Goal: Task Accomplishment & Management: Manage account settings

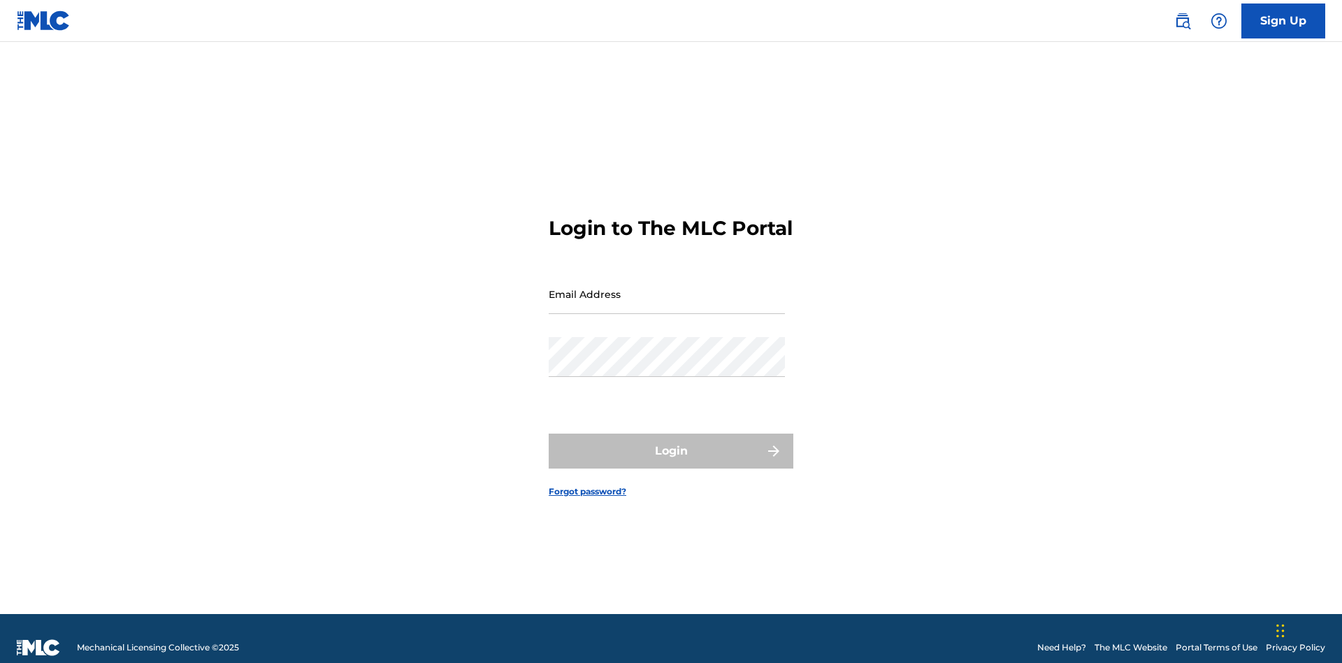
scroll to position [18, 0]
click at [667, 287] on input "Email Address" at bounding box center [667, 294] width 236 height 40
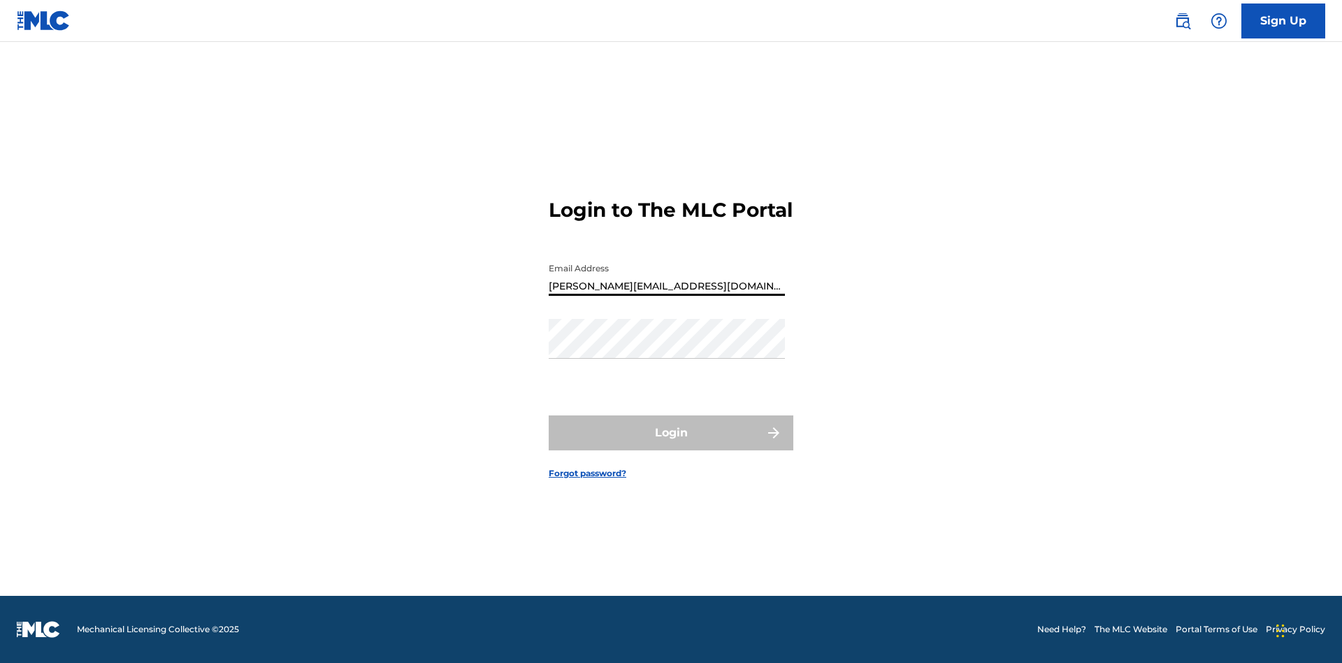
type input "[PERSON_NAME][EMAIL_ADDRESS][DOMAIN_NAME]"
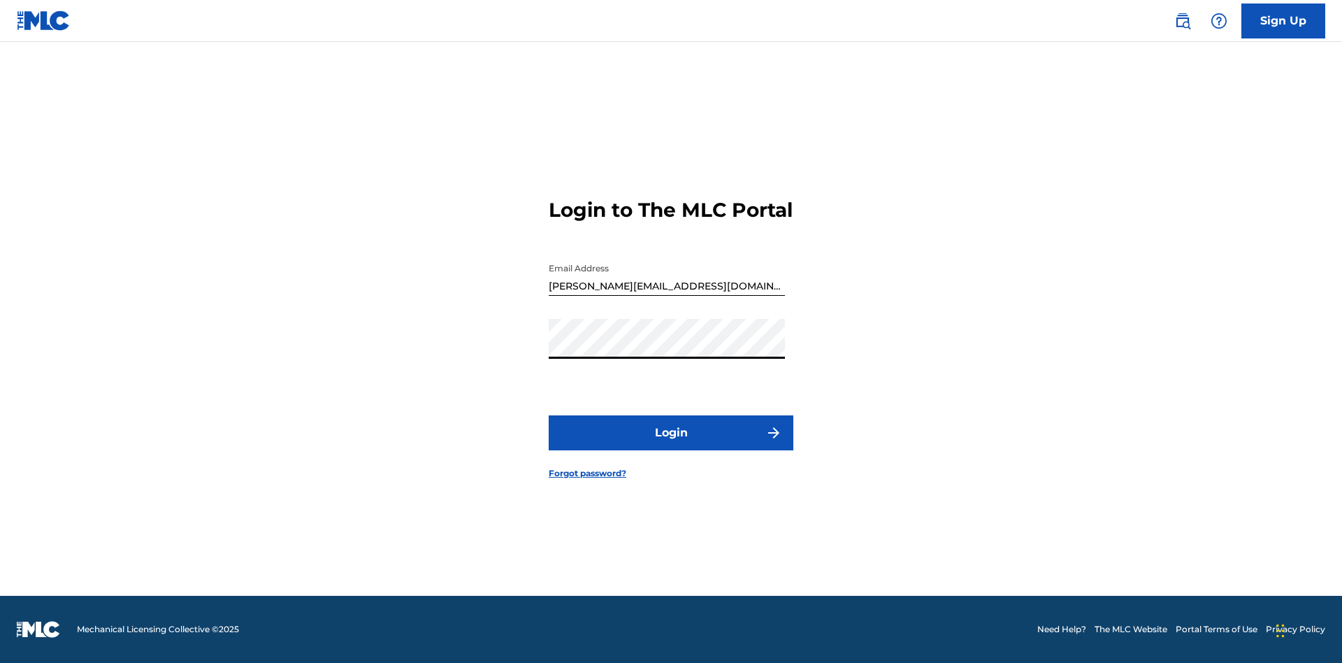
click at [671, 444] on button "Login" at bounding box center [671, 432] width 245 height 35
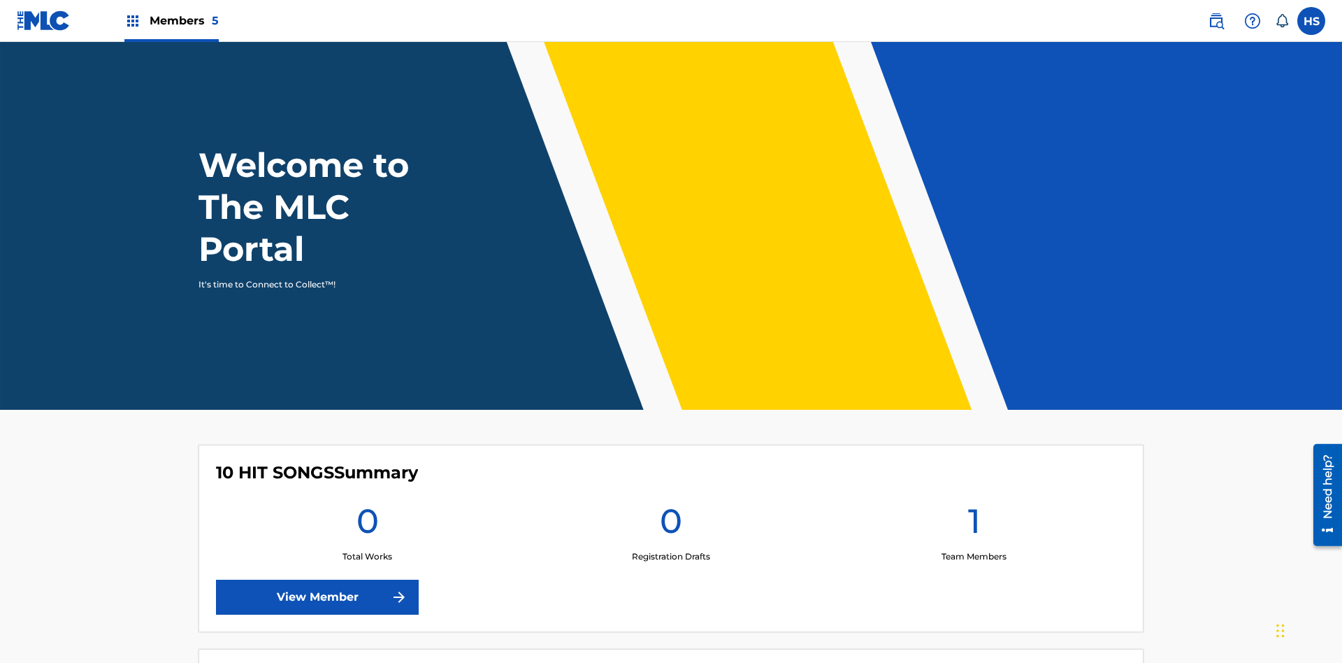
scroll to position [60, 0]
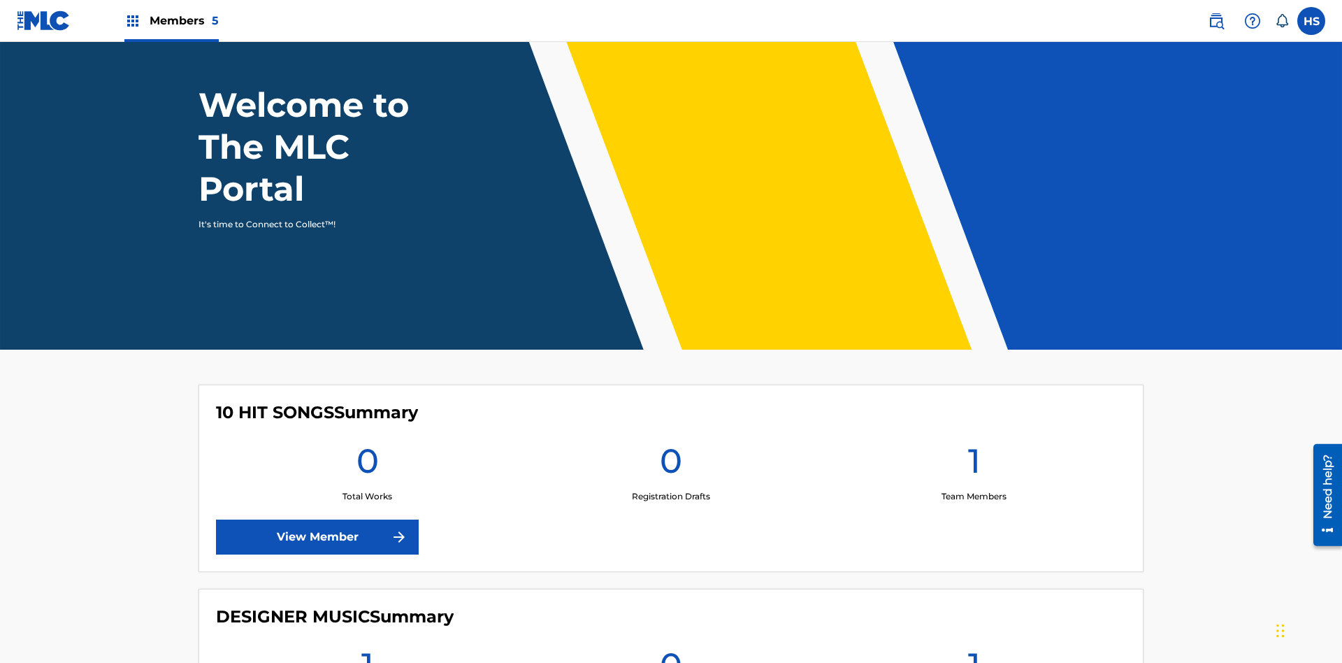
click at [171, 20] on span "Members 5" at bounding box center [184, 21] width 69 height 16
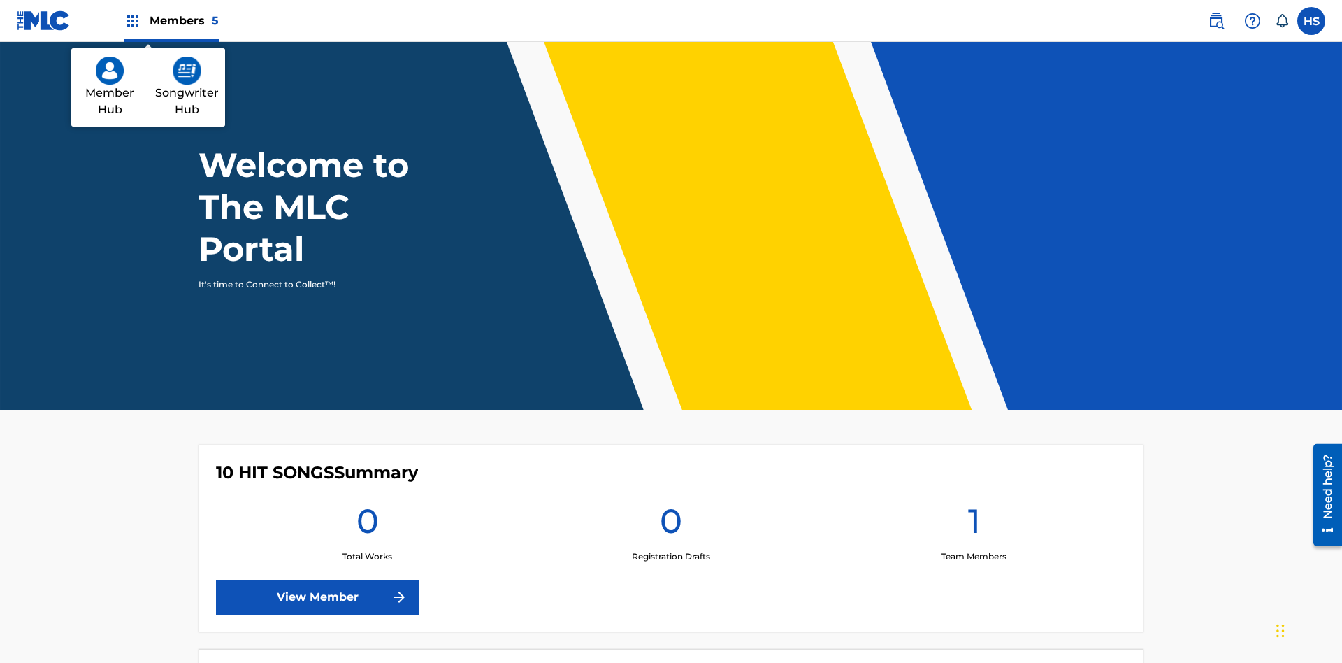
click at [187, 71] on img at bounding box center [187, 71] width 29 height 28
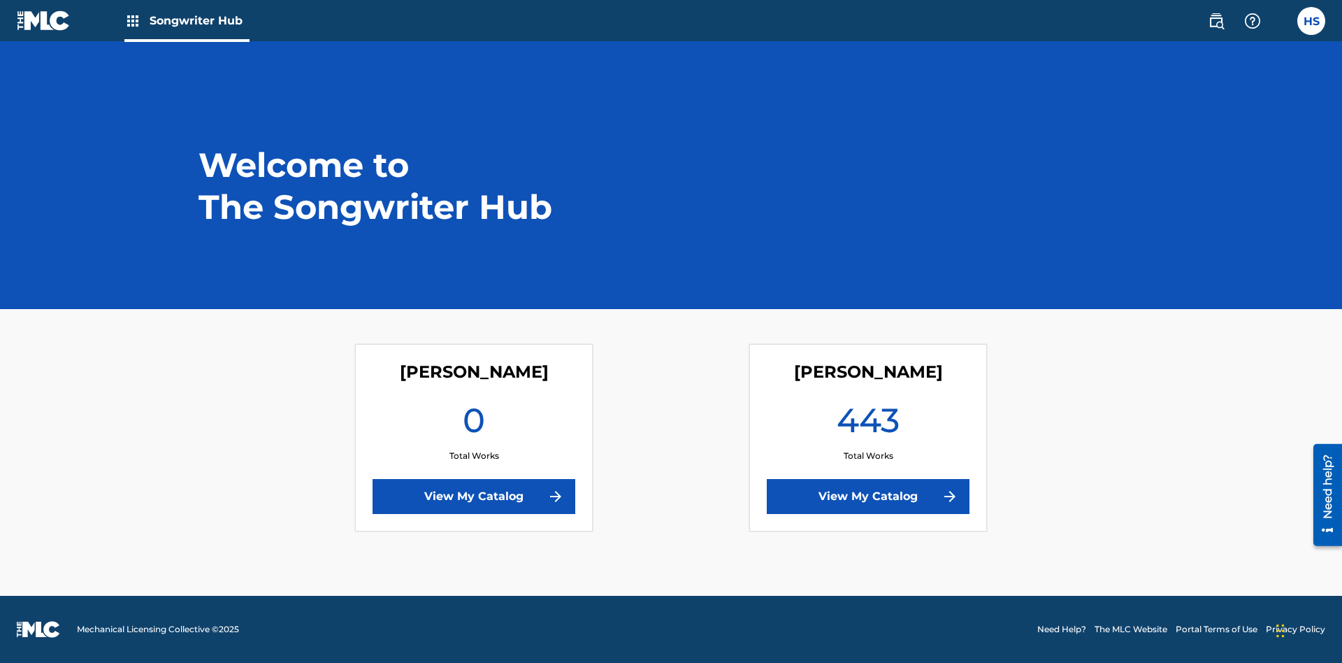
click at [474, 496] on link "View My Catalog" at bounding box center [473, 496] width 203 height 35
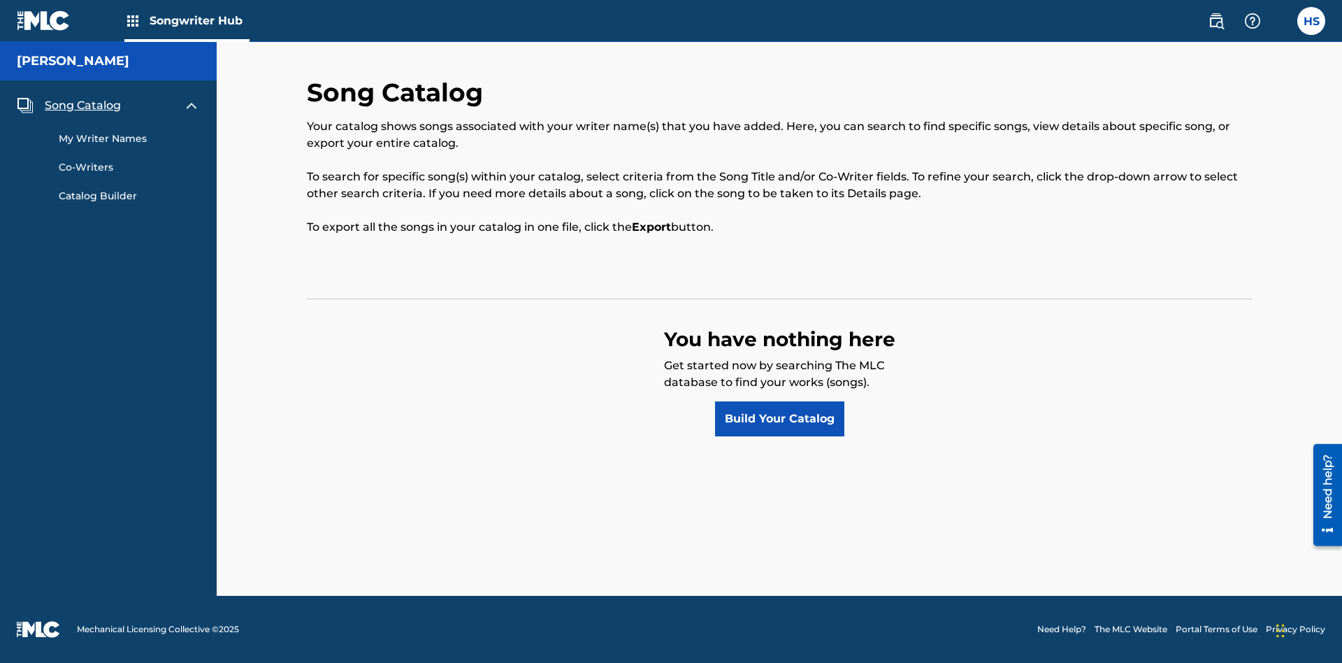
click at [82, 106] on span "Song Catalog" at bounding box center [83, 105] width 76 height 17
click at [779, 419] on link "Build Your Catalog" at bounding box center [779, 418] width 129 height 35
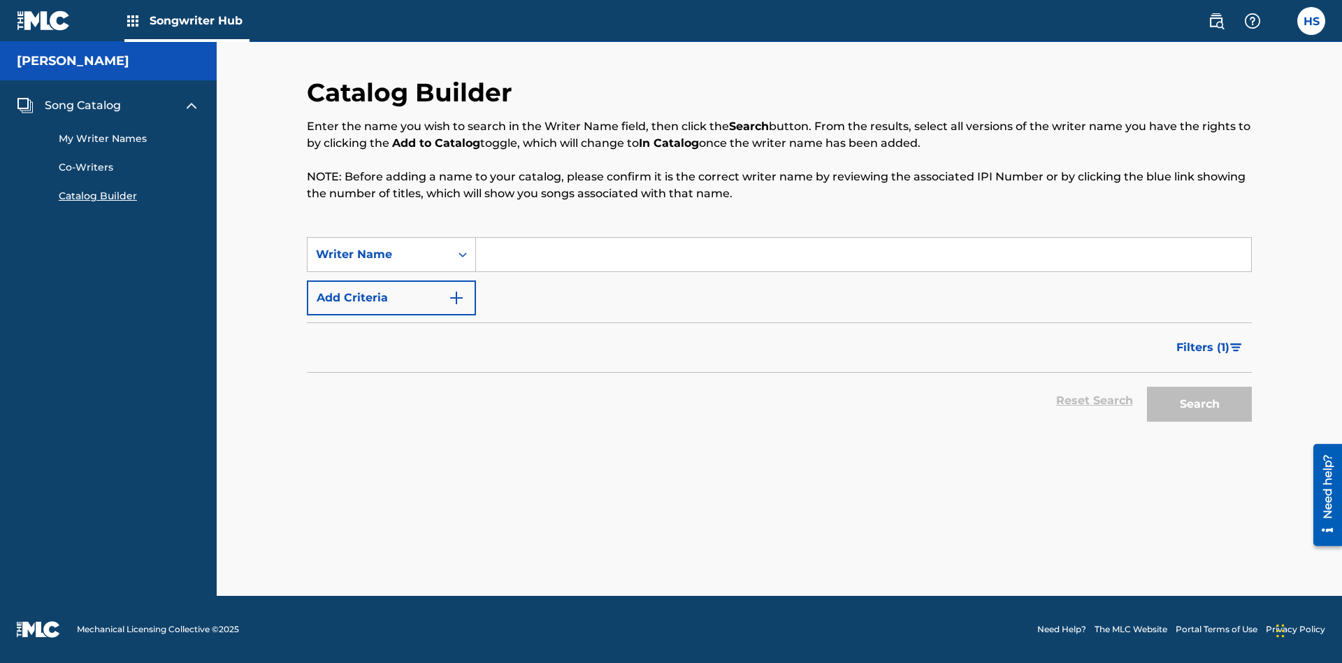
click at [391, 298] on button "Add Criteria" at bounding box center [391, 297] width 169 height 35
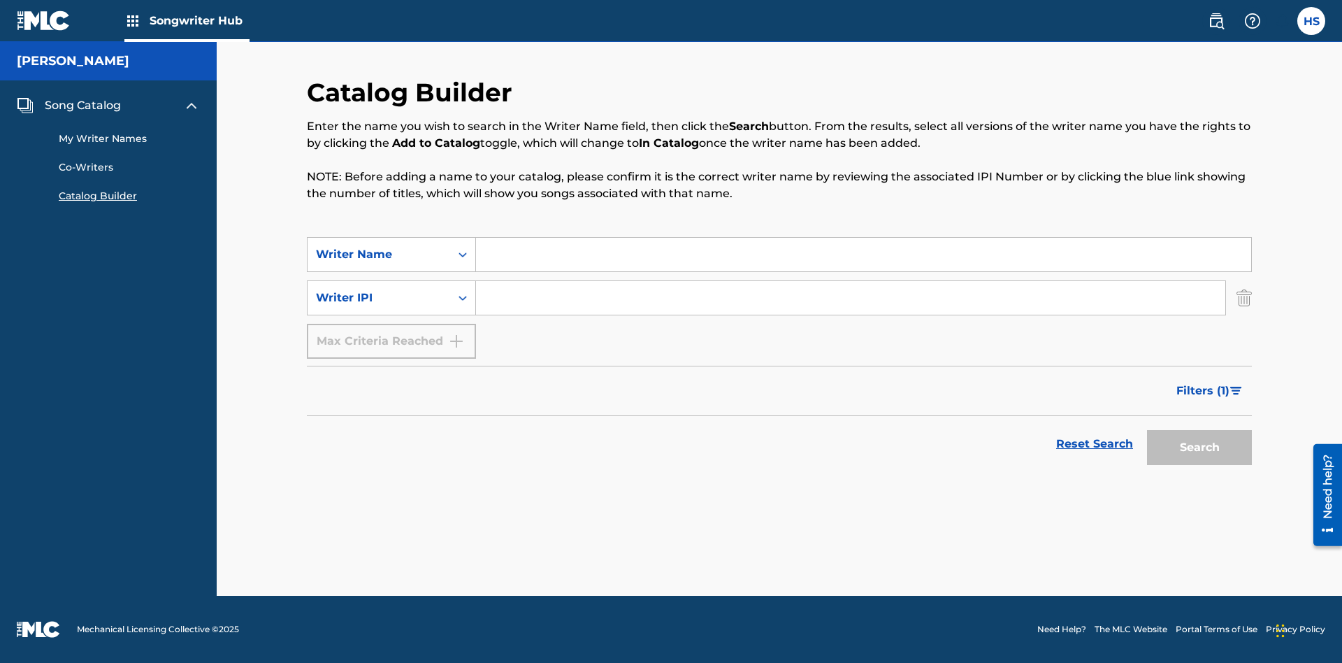
click at [863, 254] on input "Search Form" at bounding box center [863, 255] width 775 height 34
type input "[PERSON_NAME]"
click at [851, 298] on input "Search Form" at bounding box center [850, 298] width 749 height 34
type input "00196748412"
click at [1199, 447] on button "Search" at bounding box center [1199, 447] width 105 height 35
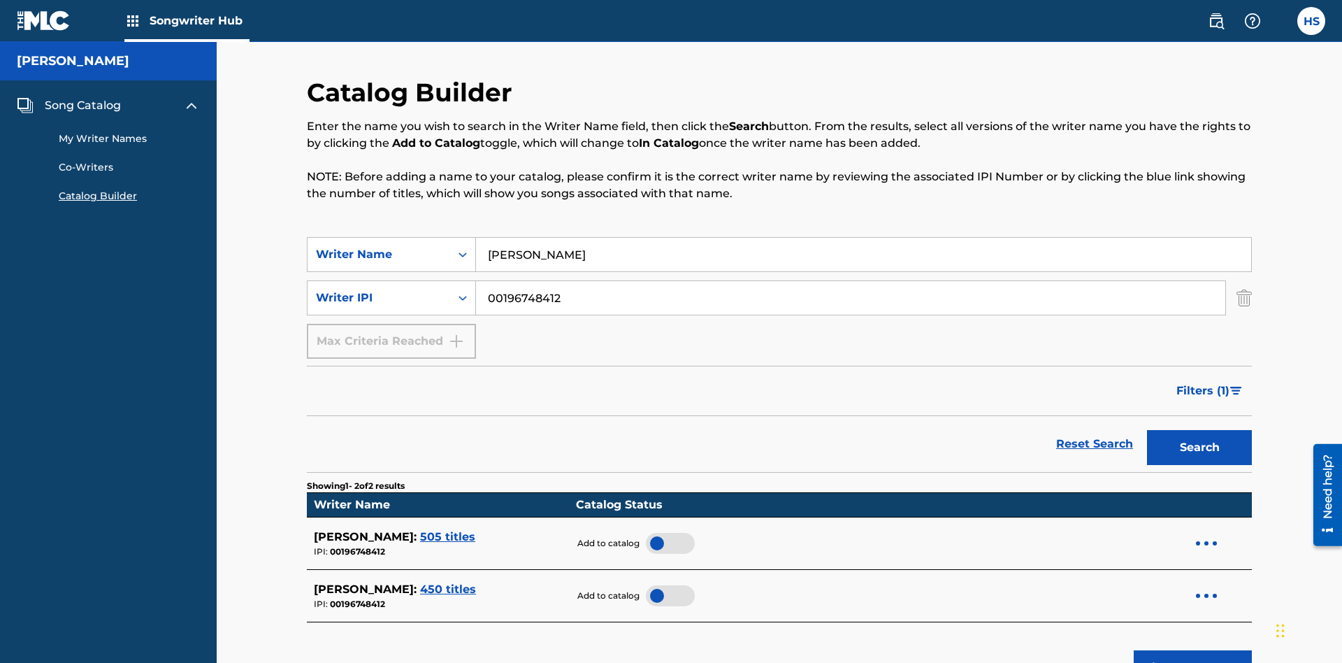
click at [664, 533] on div at bounding box center [670, 543] width 49 height 21
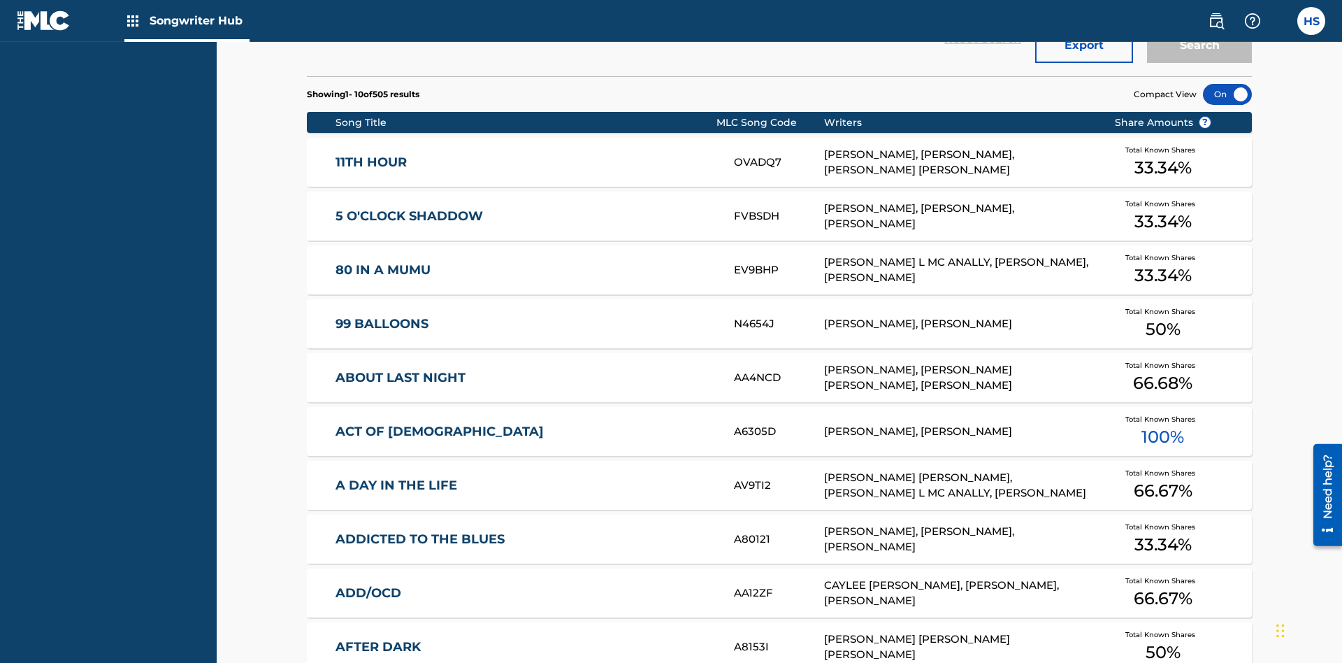
scroll to position [440, 0]
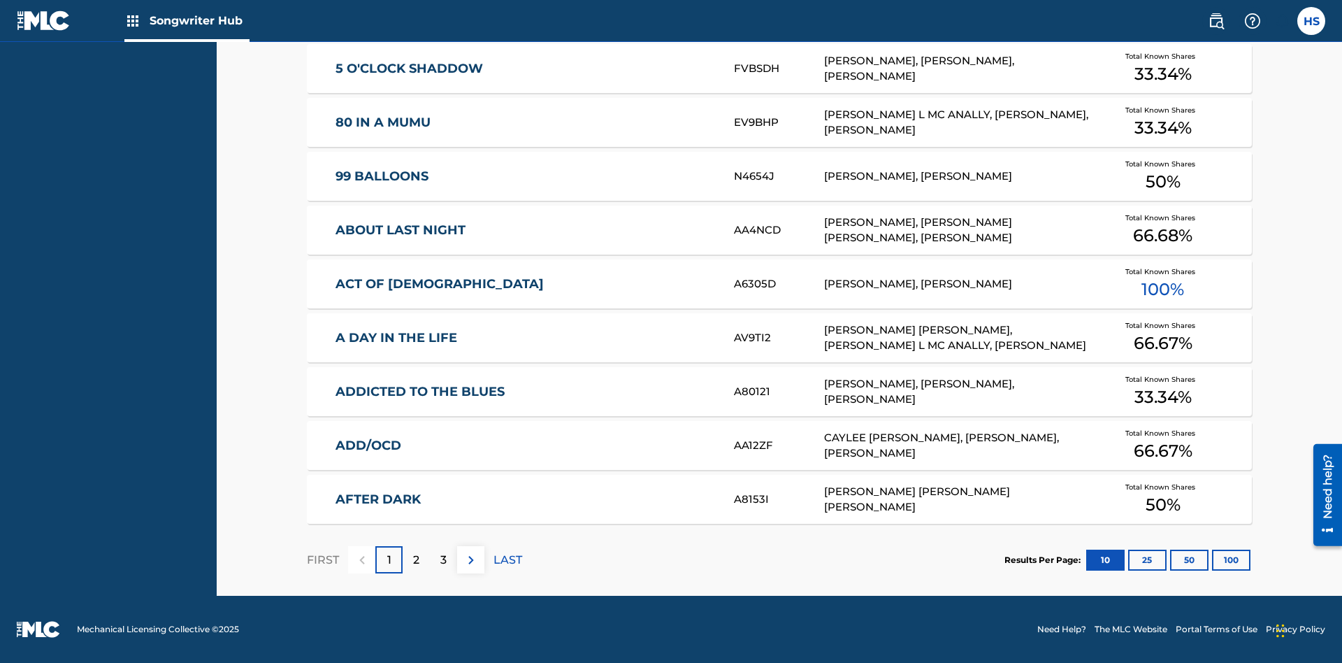
click at [1212, 559] on button "100" at bounding box center [1231, 559] width 38 height 21
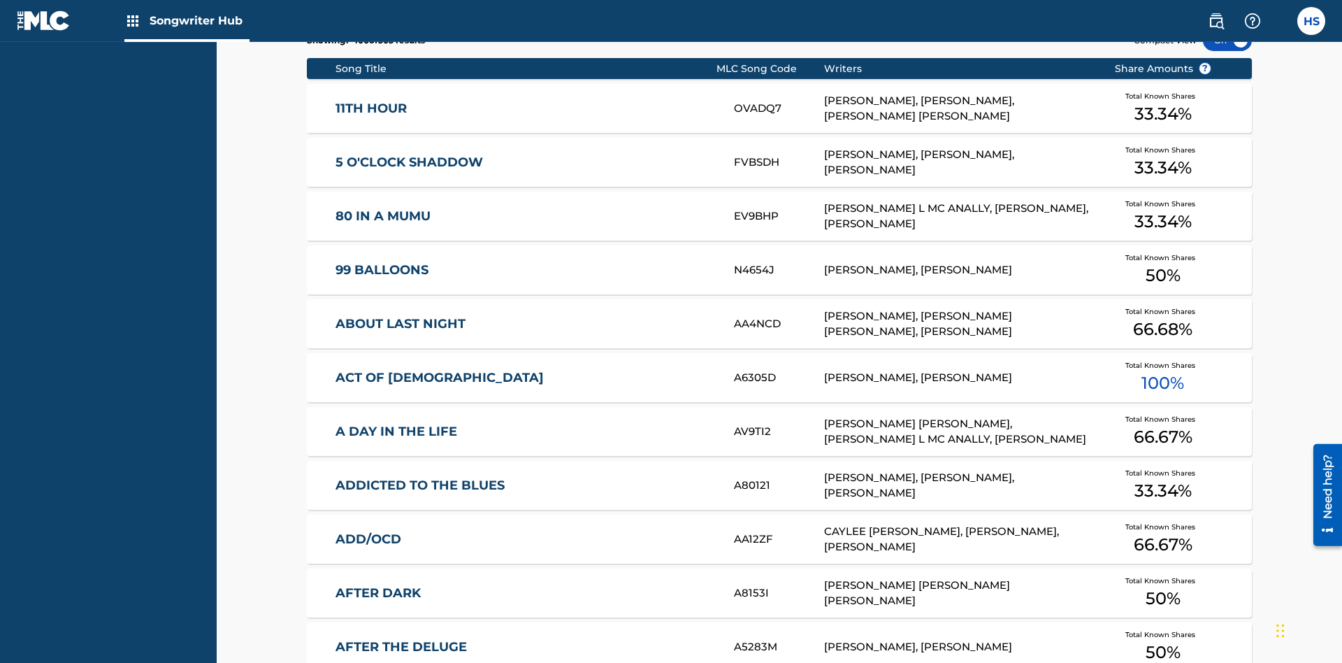
scroll to position [440, 0]
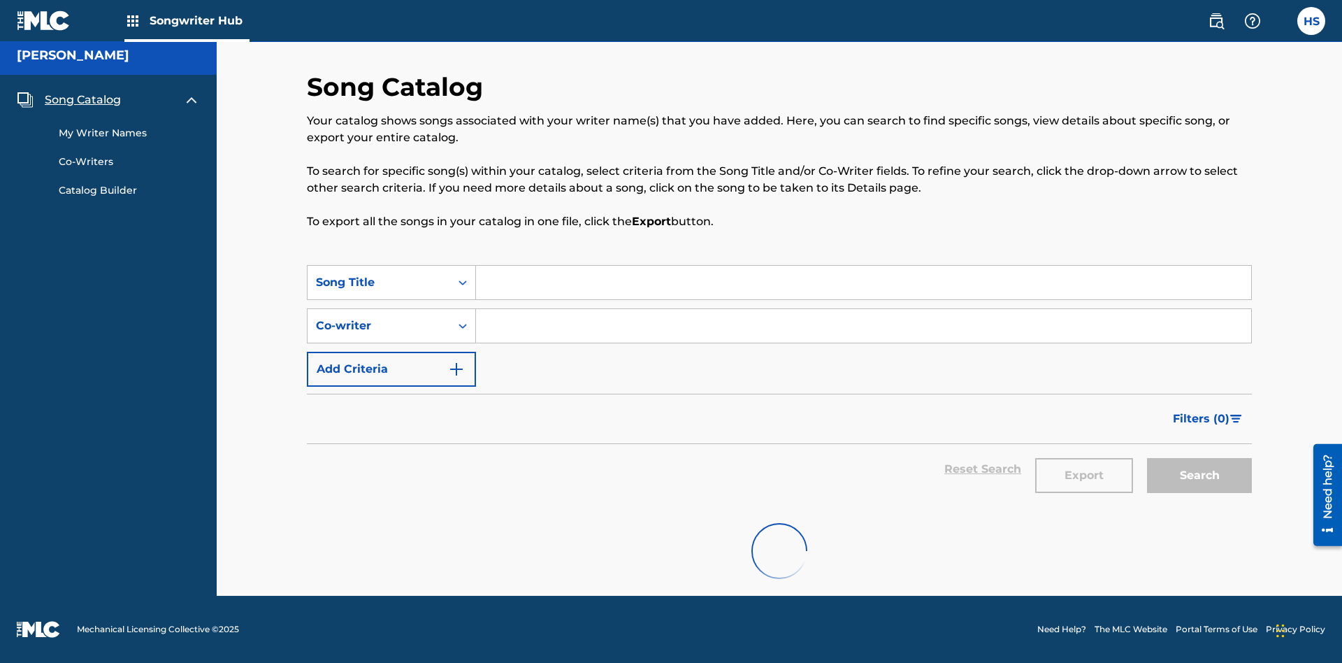
scroll to position [6, 0]
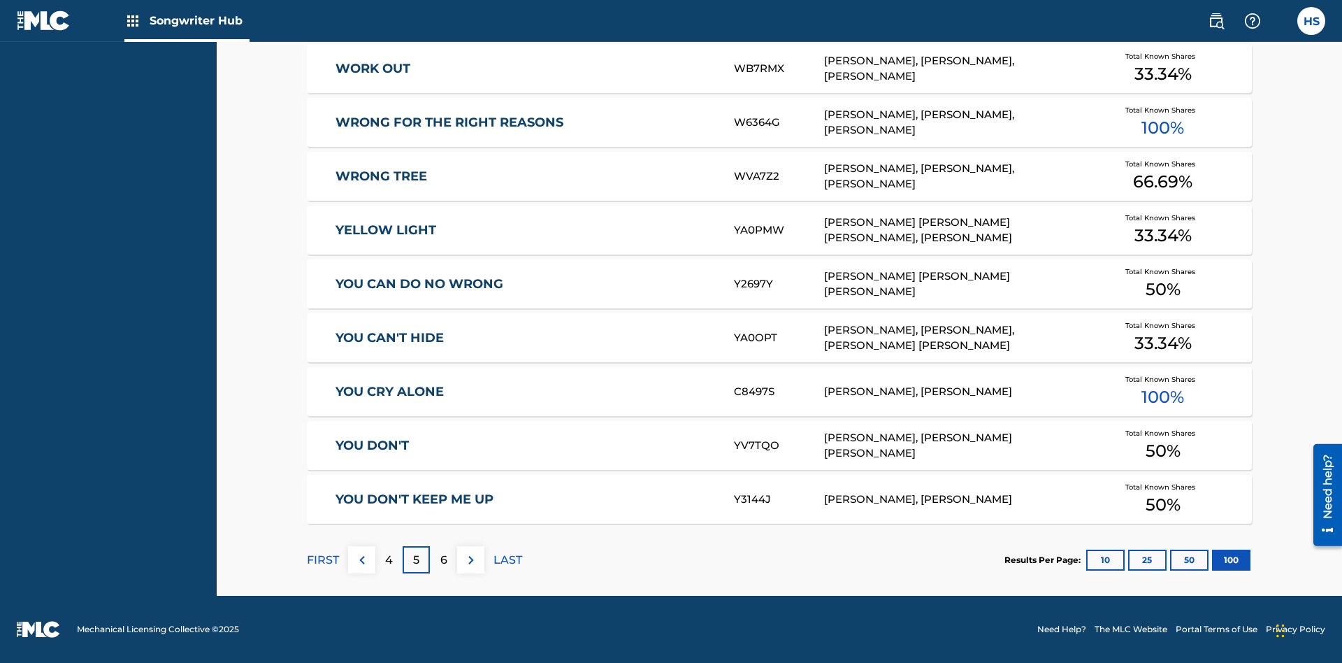
click at [470, 559] on img at bounding box center [471, 559] width 17 height 17
